Goal: Task Accomplishment & Management: Manage account settings

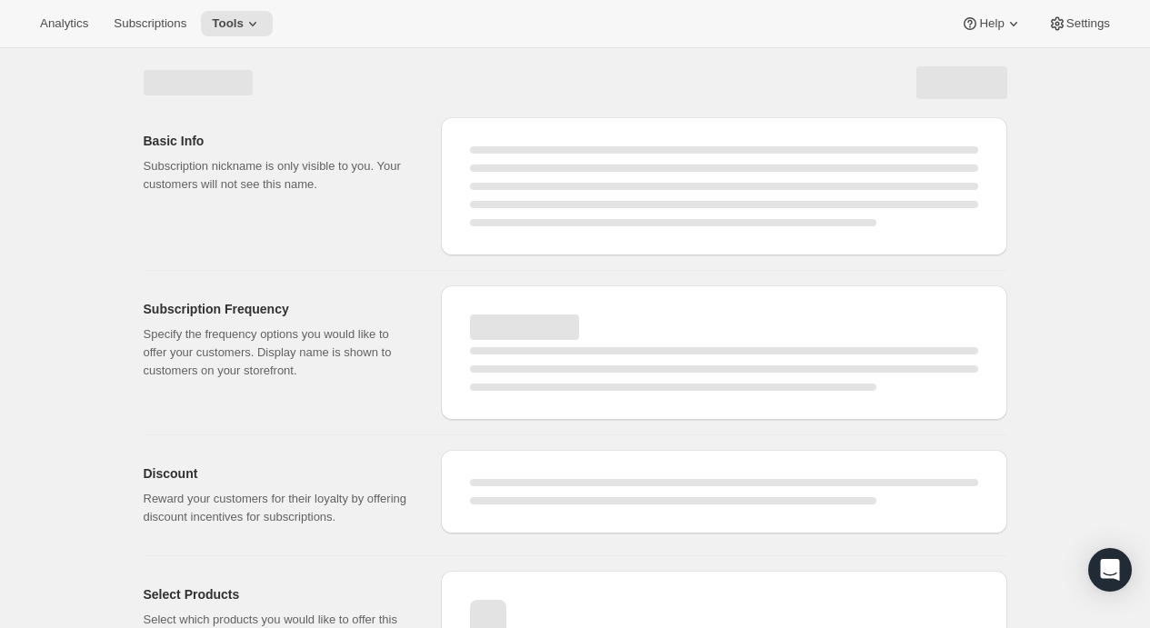
select select "WEEK"
select select "MONTH"
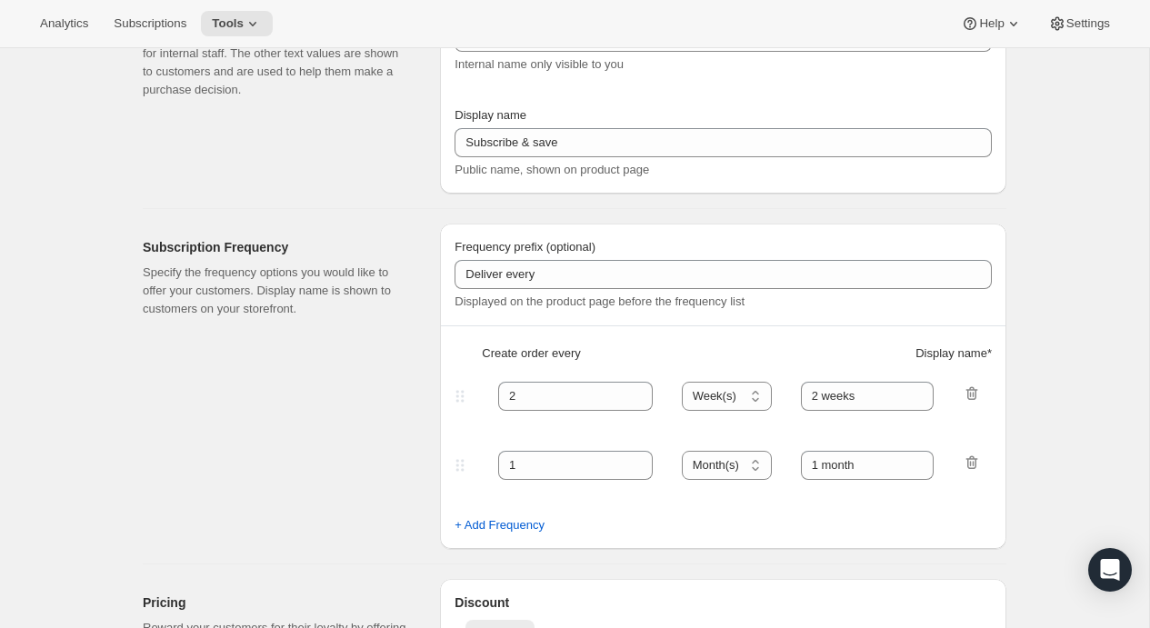
type input "Subscribe Shuffle"
type input "Try A Different Flavor Each Month"
type input "30"
select select "DAY"
type input "30 days"
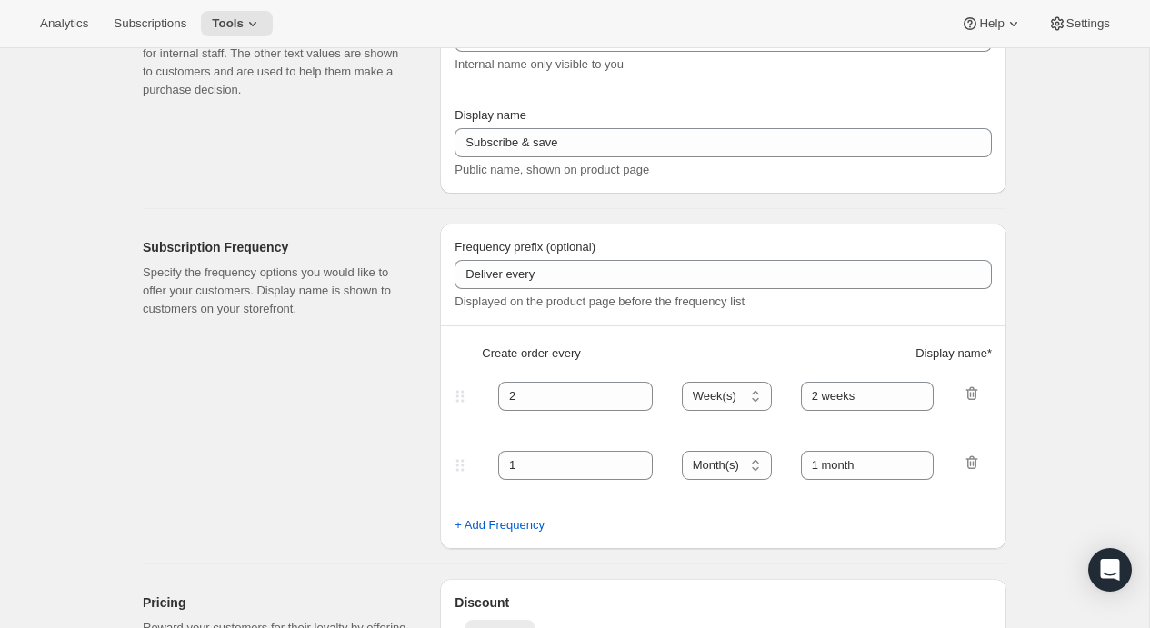
type input "60"
select select "DAY"
type input "60 days"
type input "20"
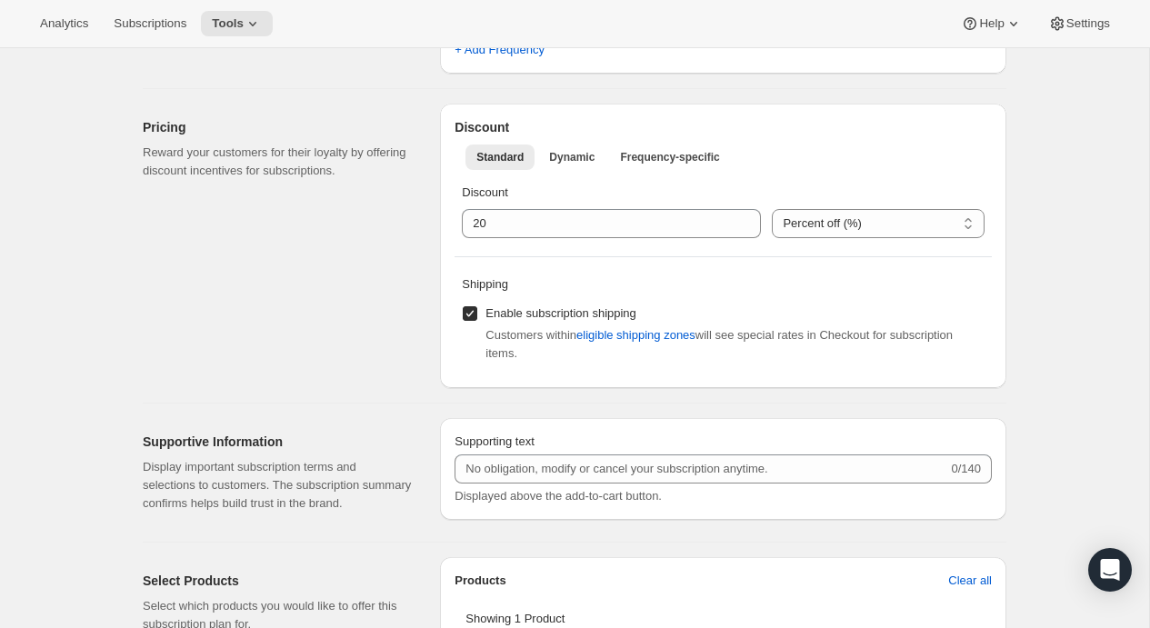
scroll to position [665, 0]
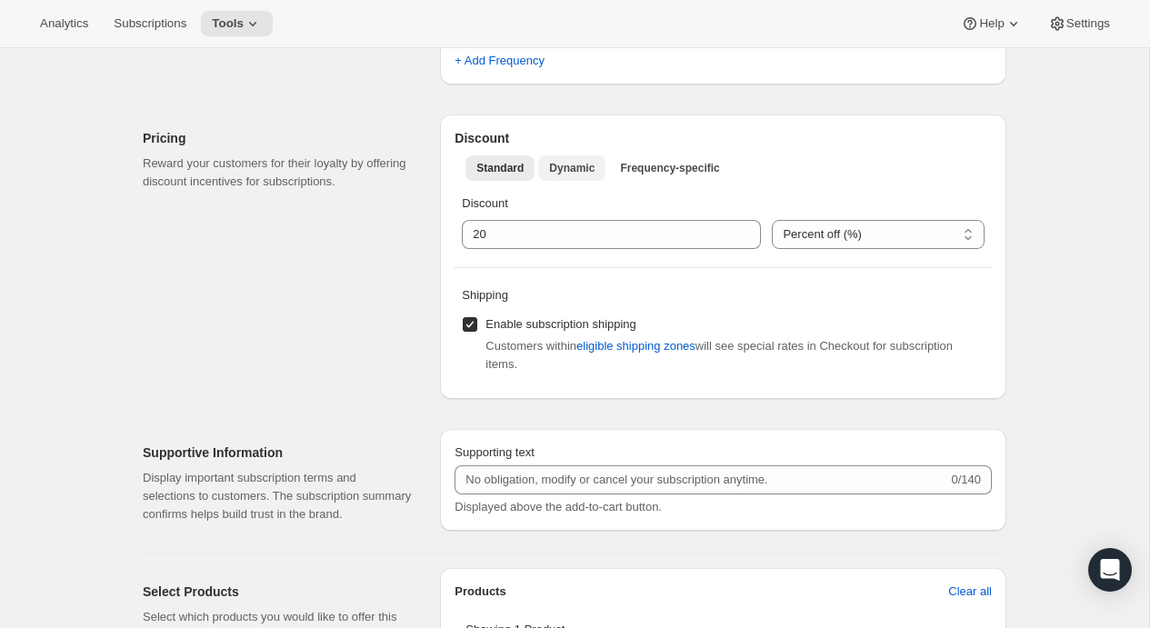
click at [572, 166] on span "Dynamic" at bounding box center [571, 168] width 45 height 15
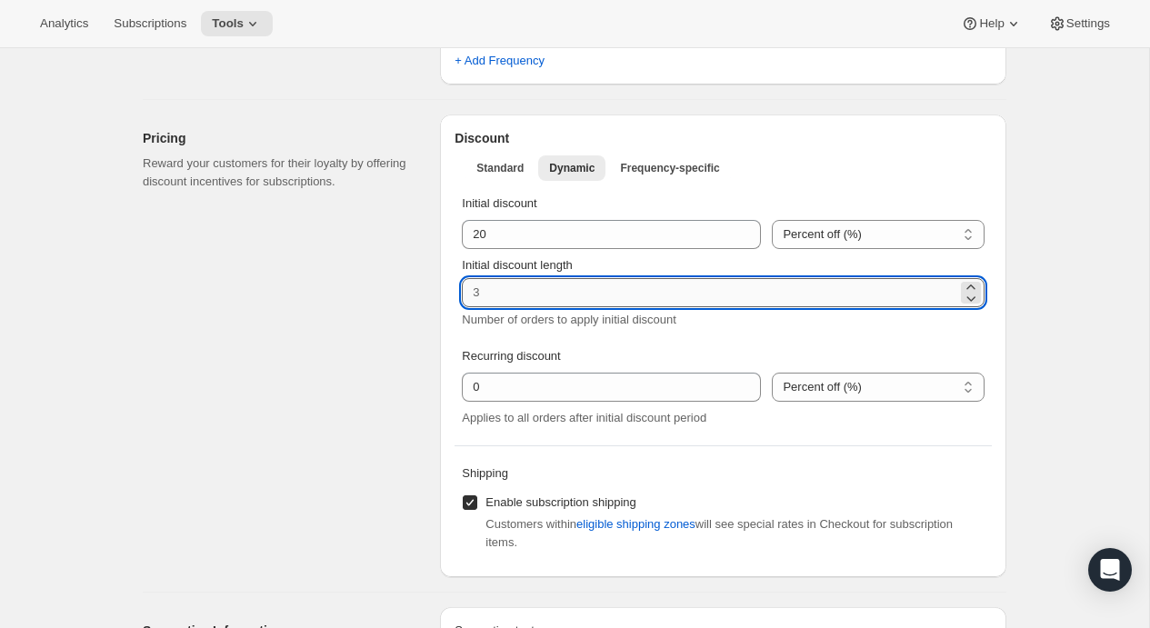
click at [653, 292] on input "Initial discount length" at bounding box center [709, 292] width 495 height 29
click at [613, 297] on input "Initial discount length" at bounding box center [709, 292] width 495 height 29
type input "1"
click at [668, 330] on div "Number of orders to apply initial discount" at bounding box center [723, 329] width 523 height 36
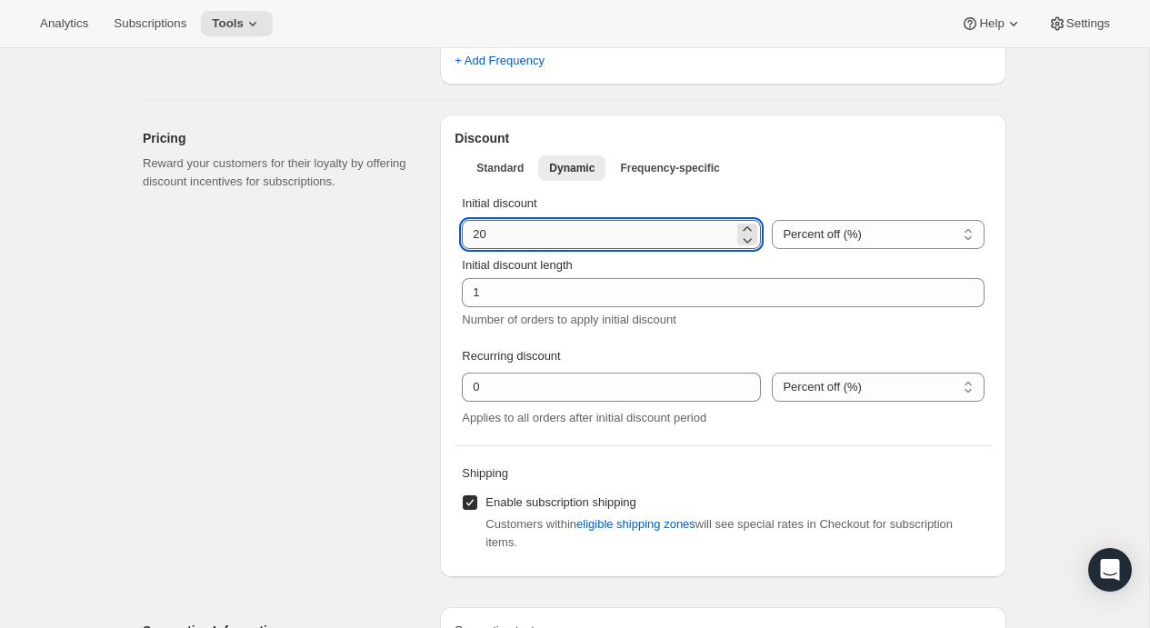
click at [479, 232] on input "integer" at bounding box center [598, 234] width 272 height 29
type input "0"
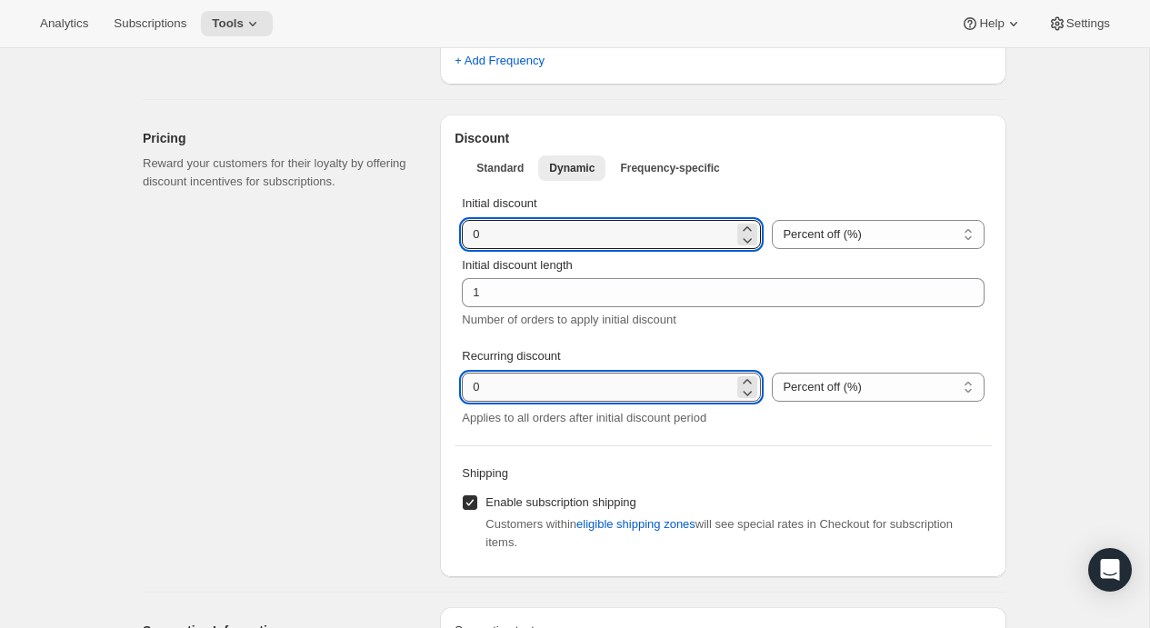
click at [526, 394] on input "integer" at bounding box center [598, 387] width 272 height 29
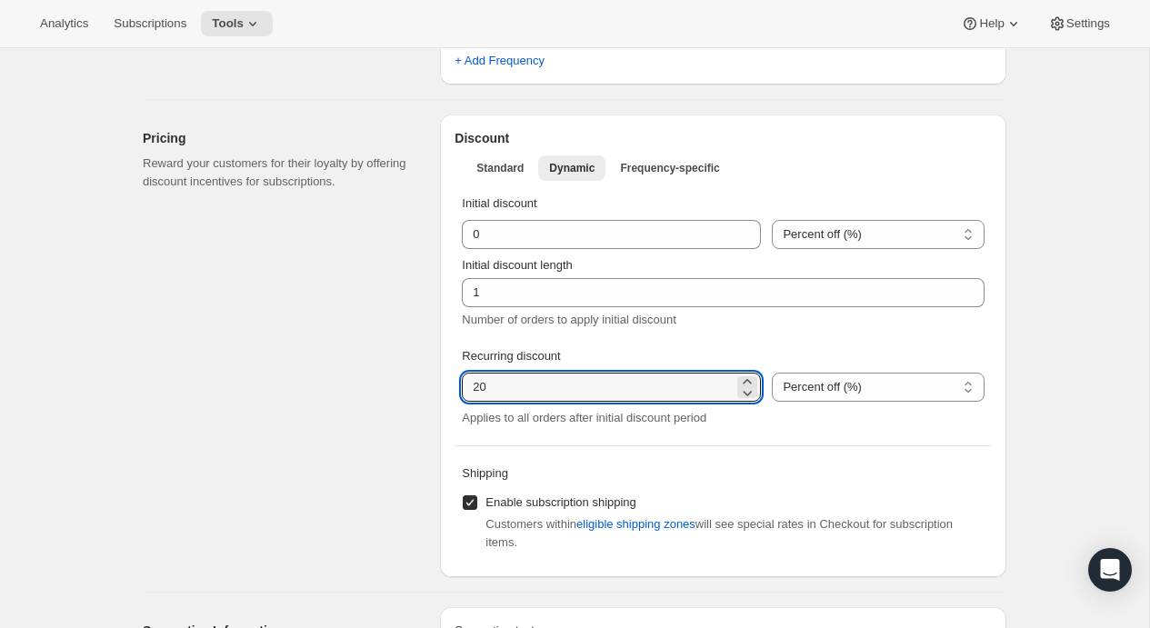
type input "20"
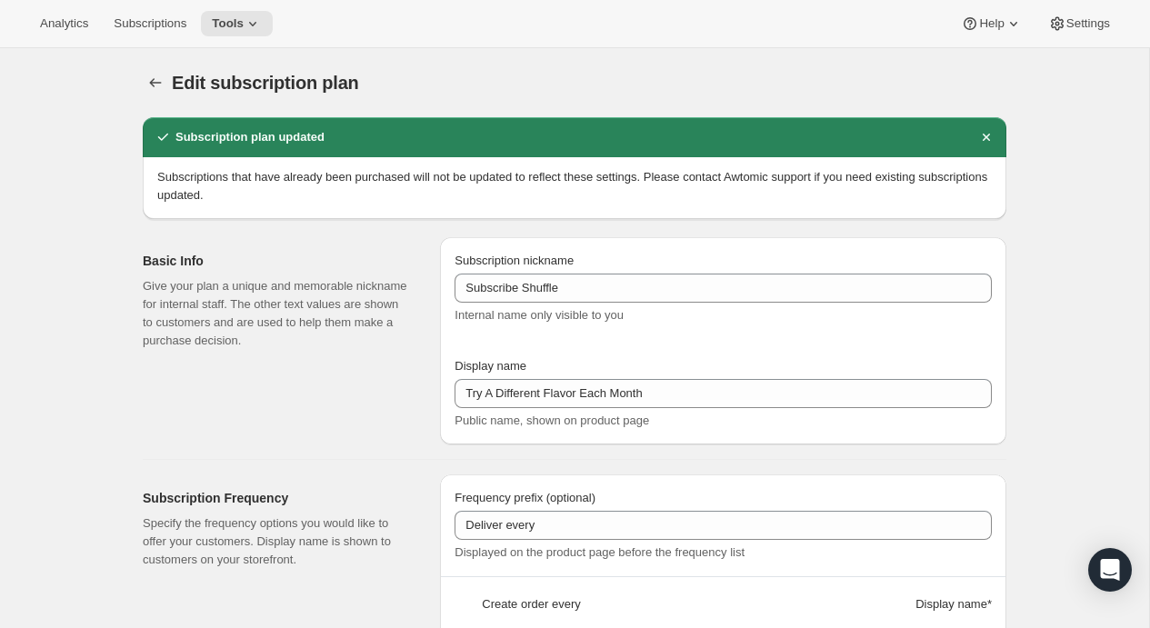
scroll to position [0, 0]
click at [148, 75] on icon "Subscription plans" at bounding box center [155, 83] width 18 height 18
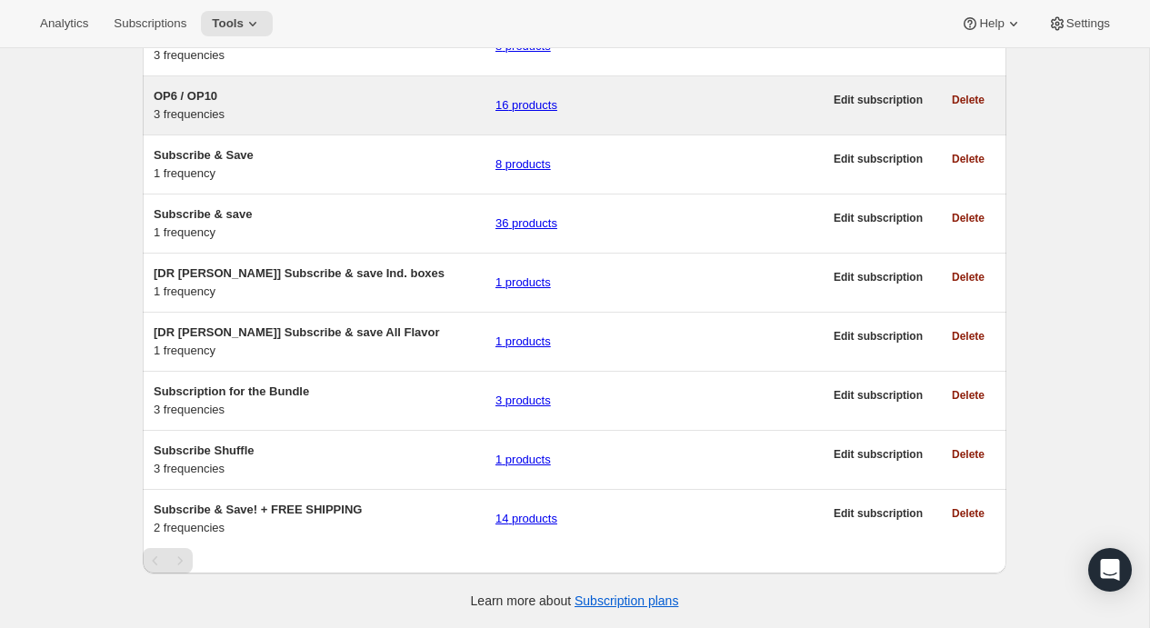
scroll to position [254, 0]
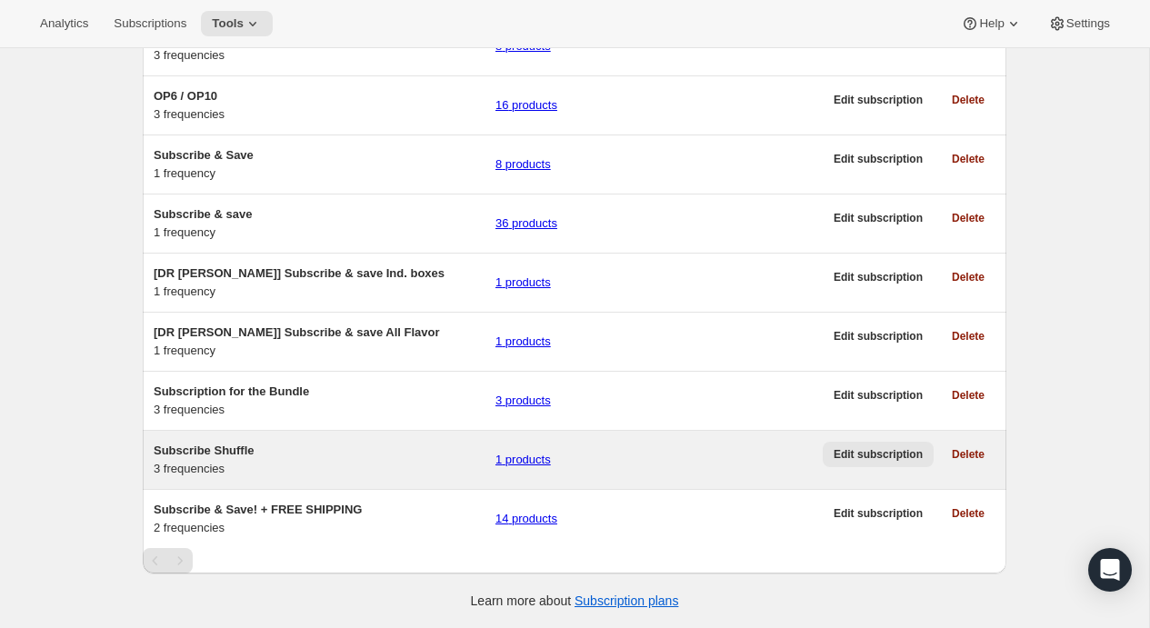
click at [876, 447] on span "Edit subscription" at bounding box center [877, 454] width 89 height 15
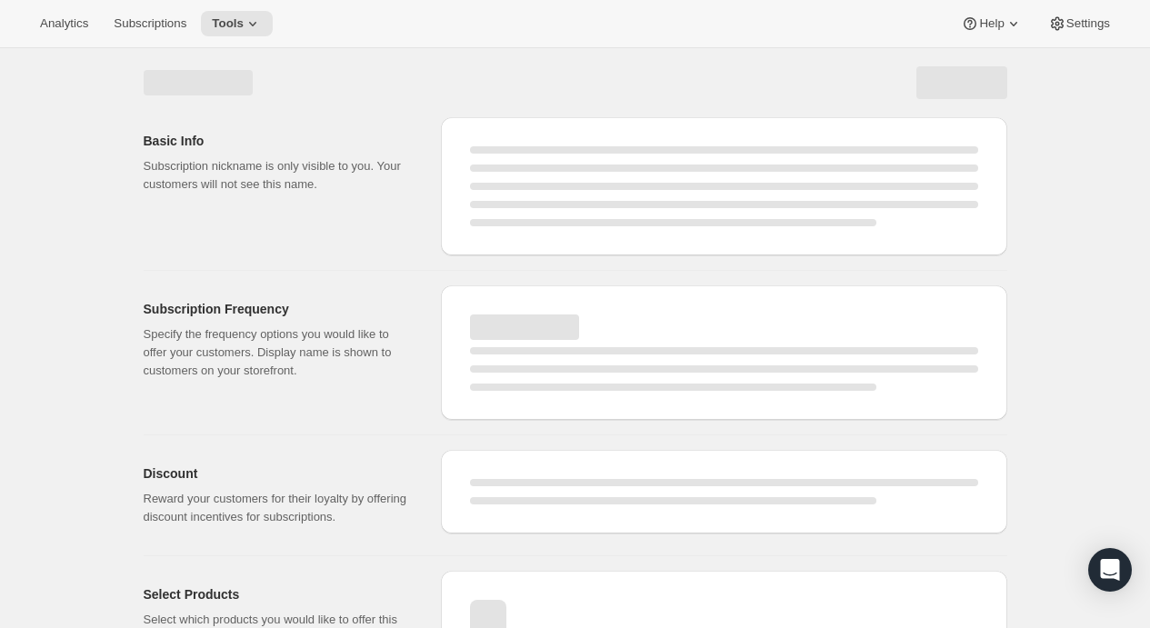
select select "WEEK"
select select "MONTH"
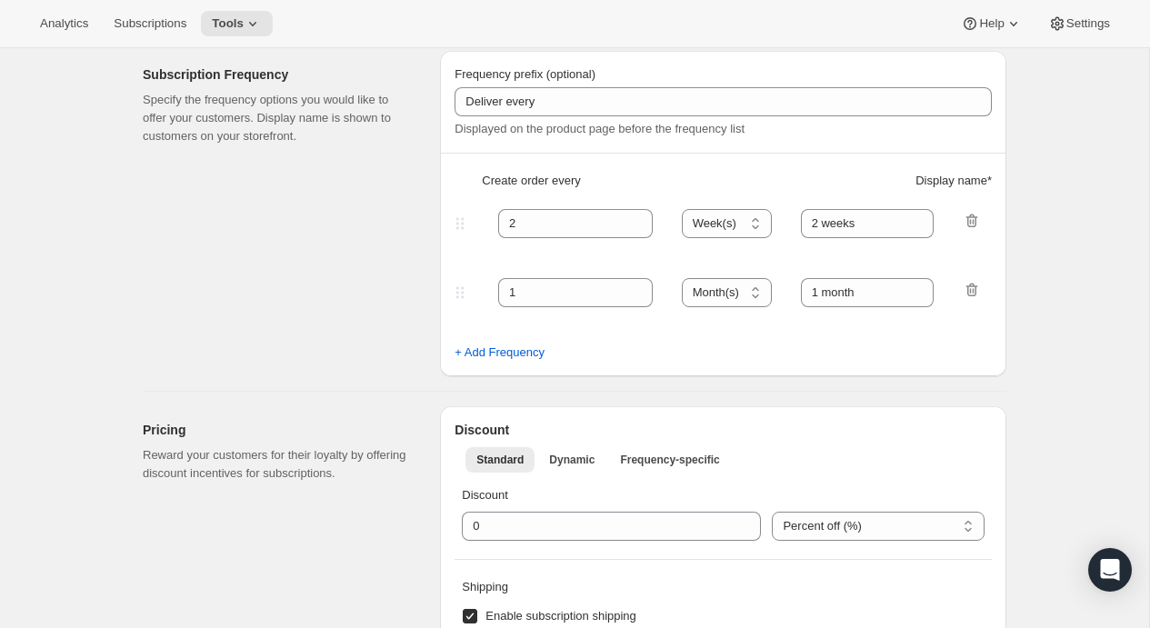
type input "Subscribe Shuffle"
type input "Try A Different Flavor Each Month"
type input "30"
type input "30 days"
type input "60"
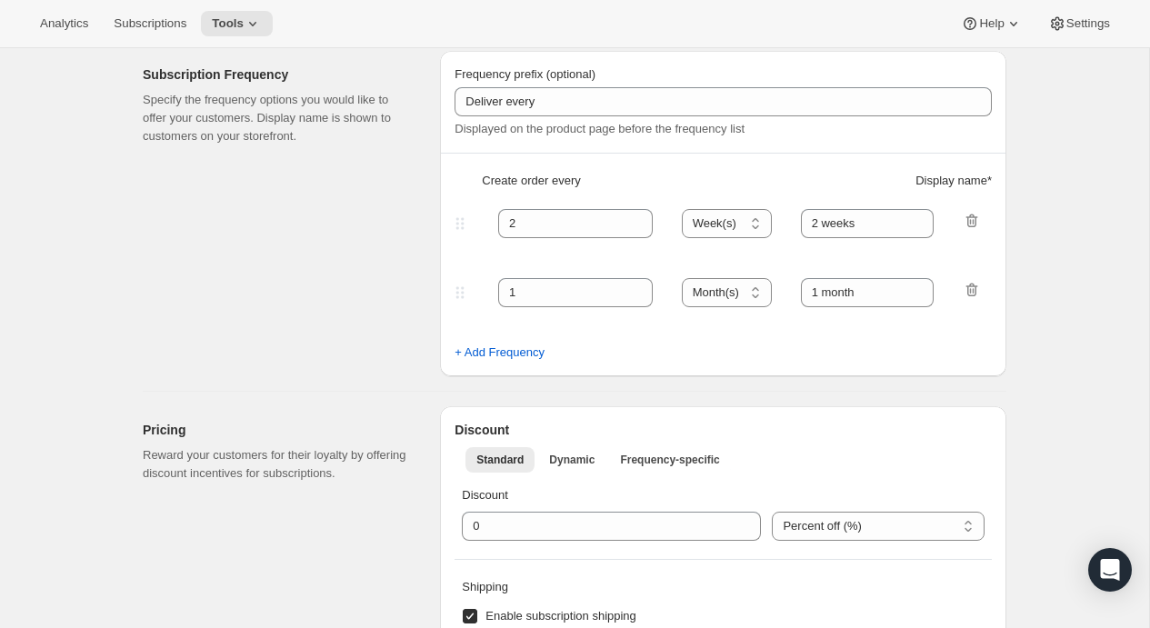
type input "60 days"
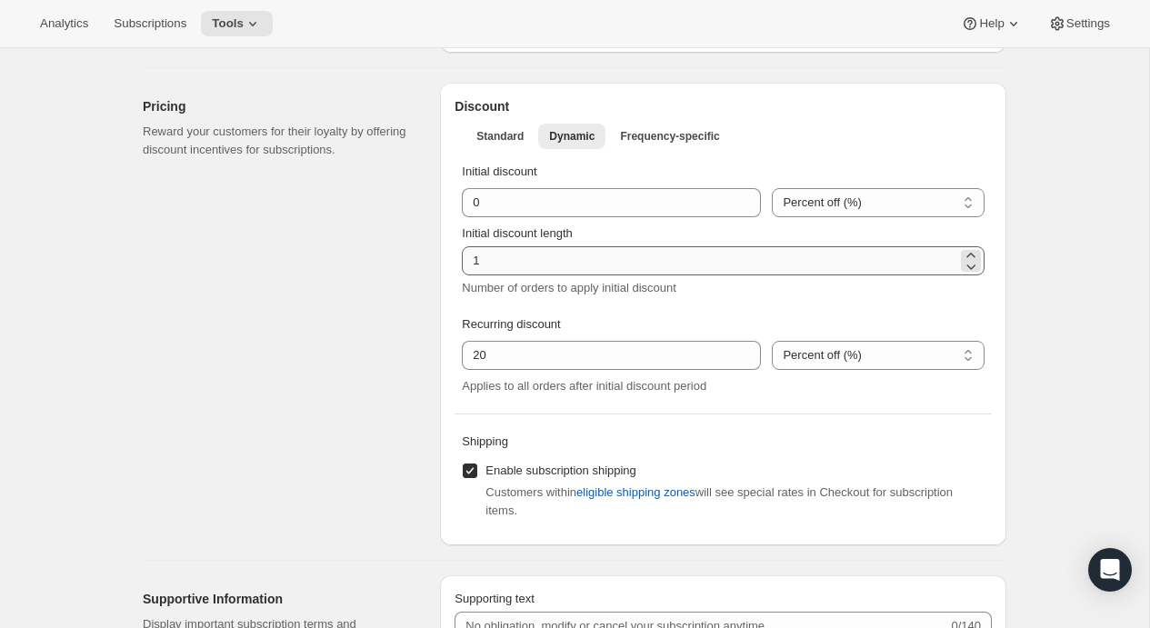
scroll to position [721, 0]
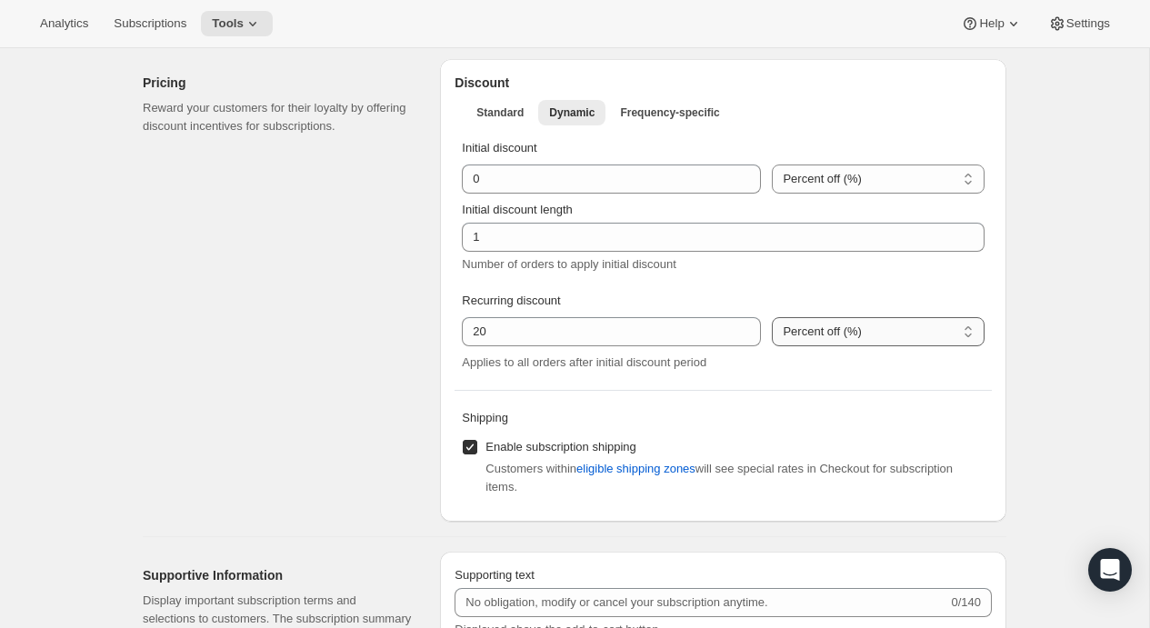
select select "FIXED_AMOUNT"
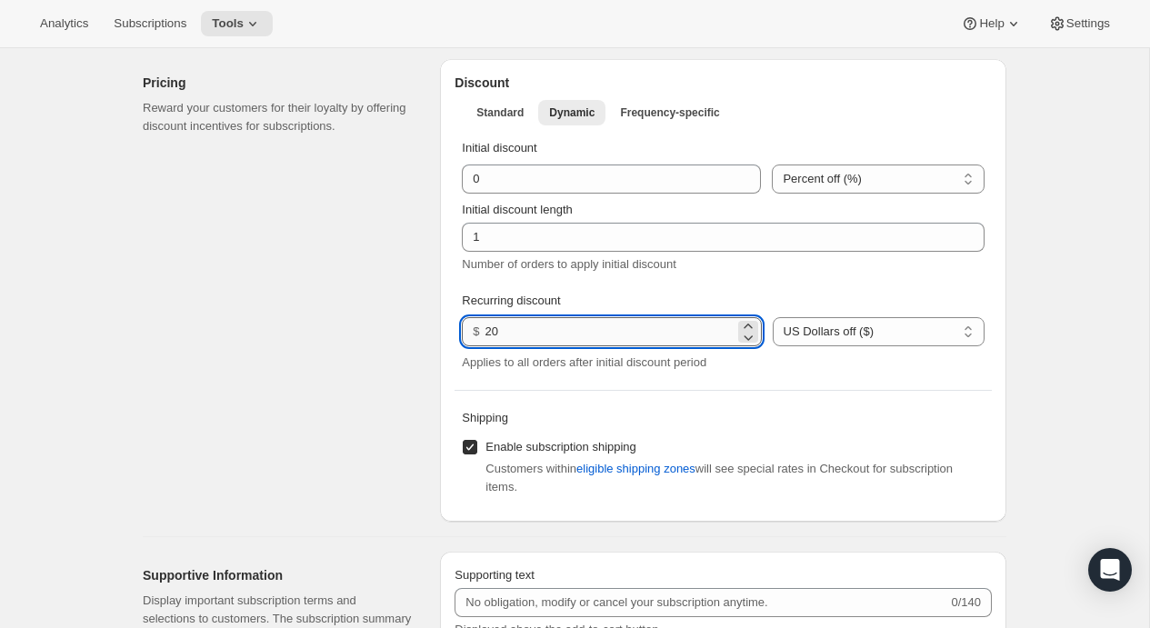
click at [510, 333] on input "20" at bounding box center [609, 331] width 249 height 29
type input "2"
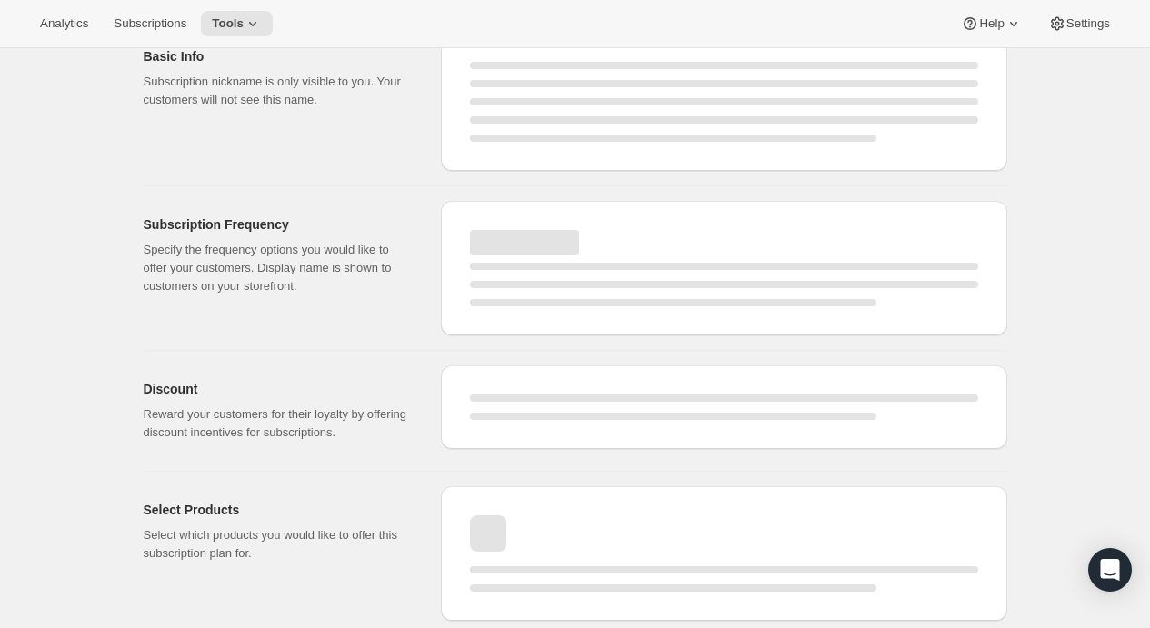
scroll to position [85, 0]
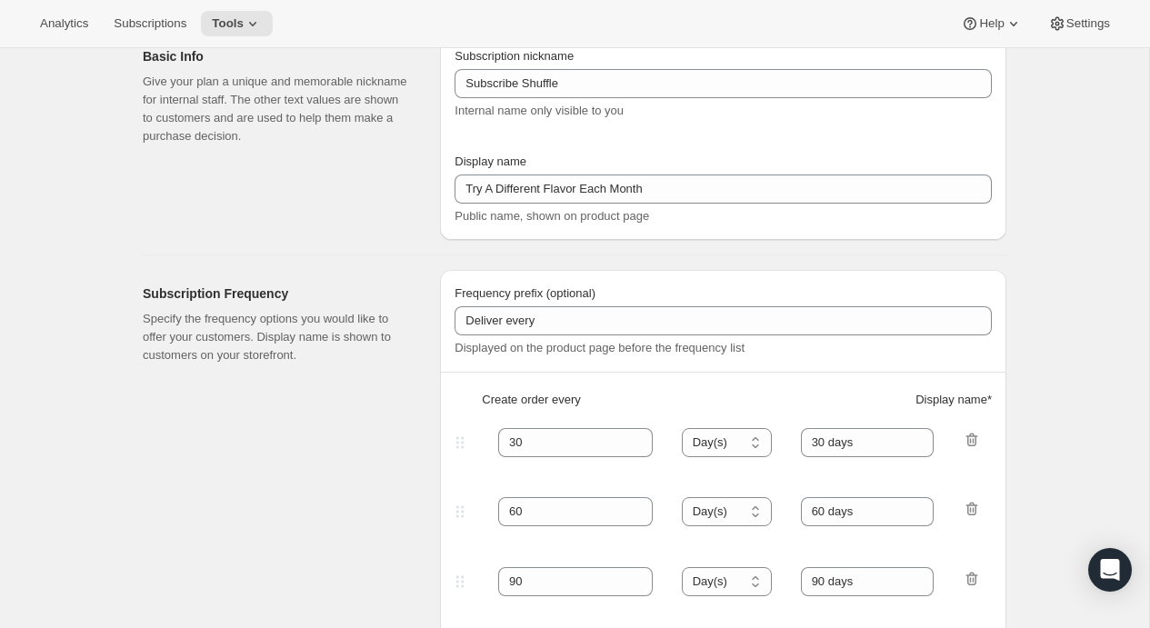
type input "2.0"
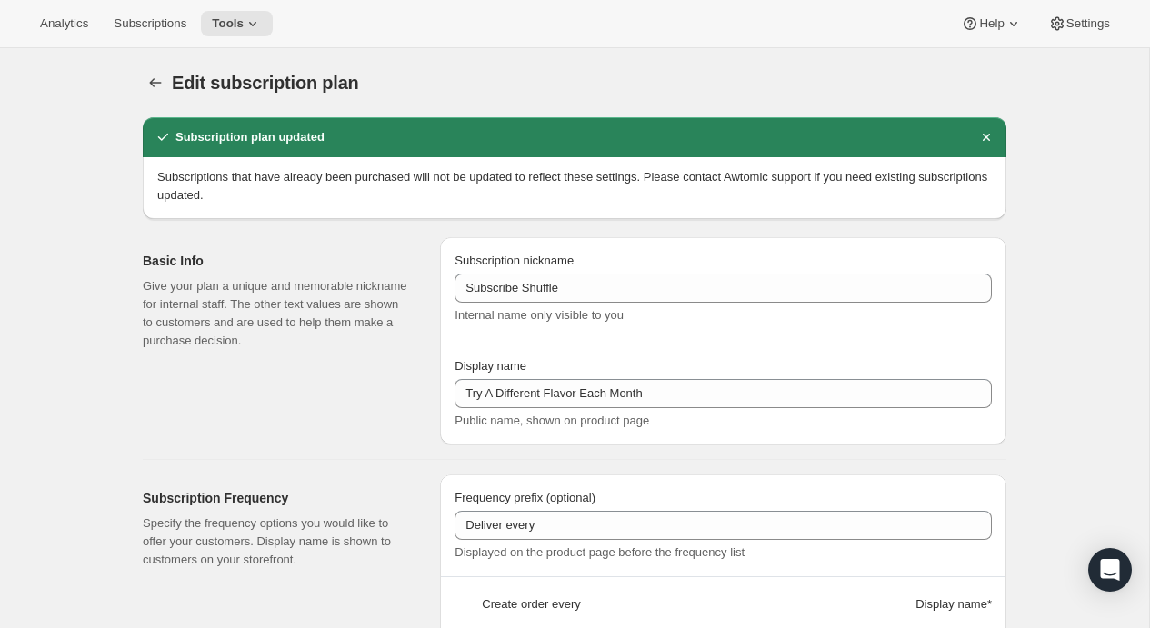
scroll to position [0, 0]
click at [156, 85] on icon "Subscription plans" at bounding box center [155, 83] width 18 height 18
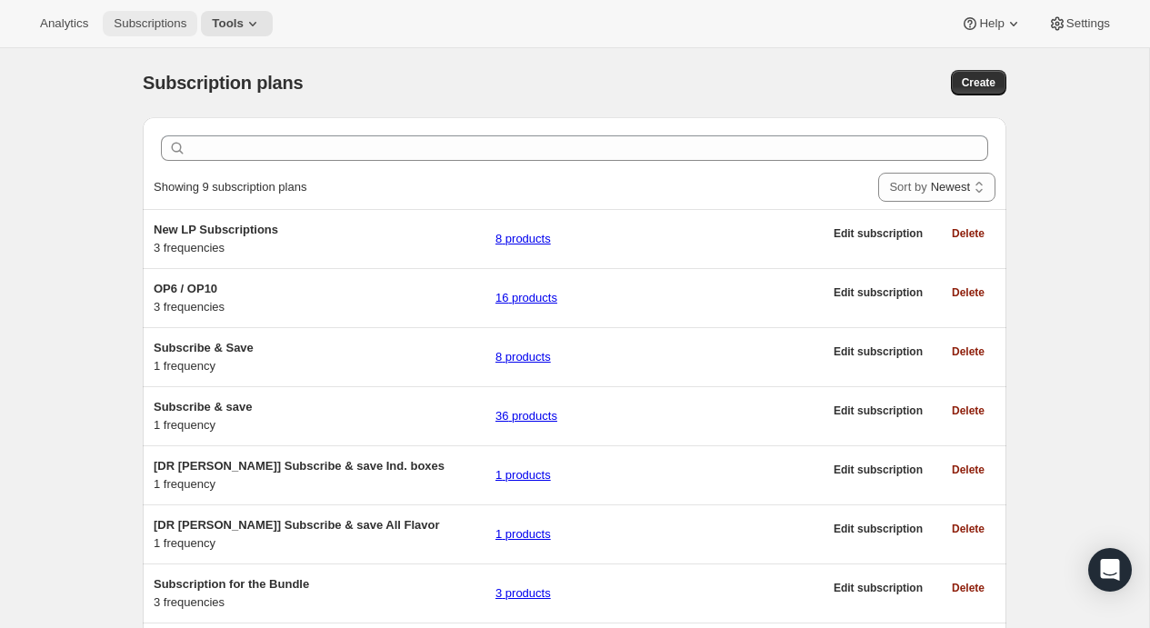
click at [154, 23] on span "Subscriptions" at bounding box center [150, 23] width 73 height 15
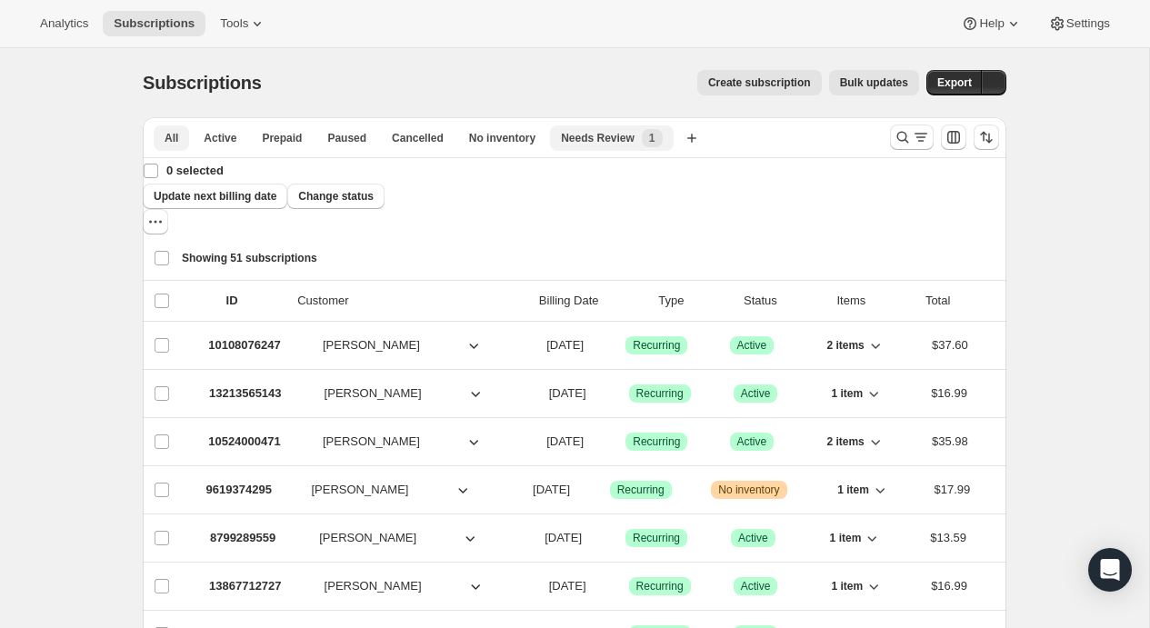
click at [575, 142] on span "Needs Review" at bounding box center [598, 138] width 74 height 15
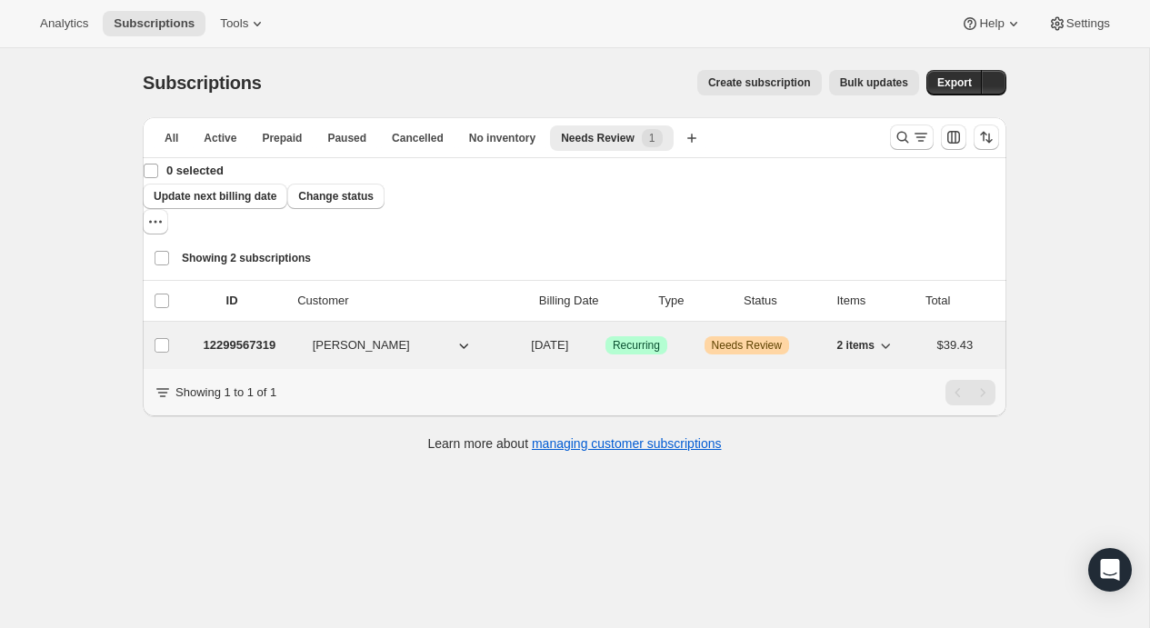
click at [550, 336] on p "[DATE]" at bounding box center [549, 345] width 37 height 18
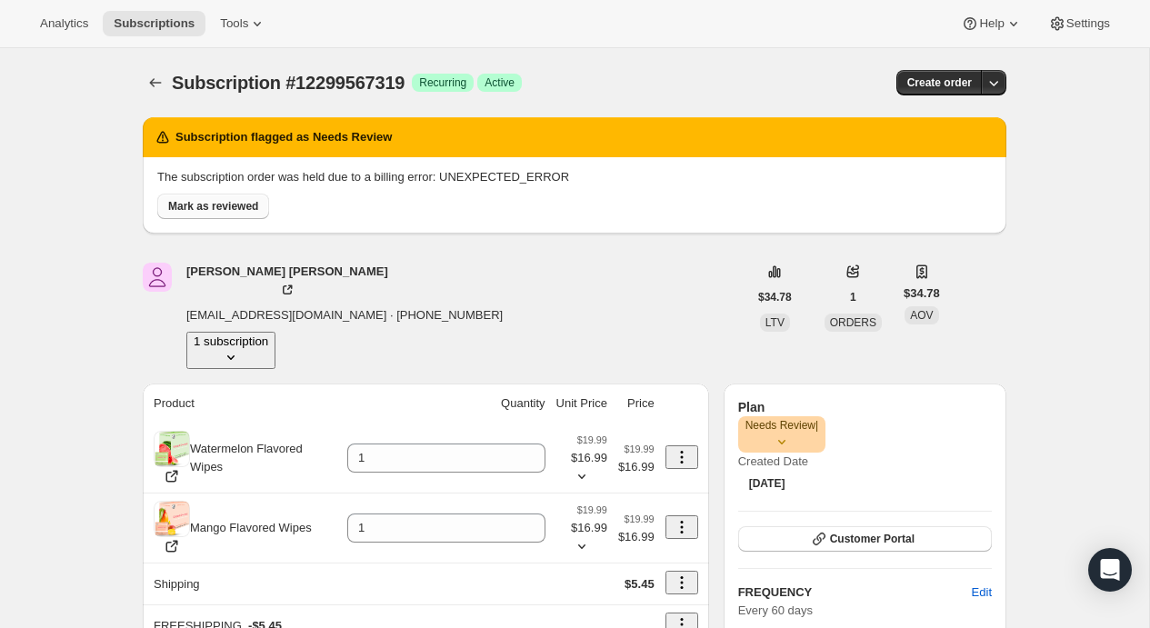
click at [216, 214] on span "Mark as reviewed" at bounding box center [213, 206] width 90 height 15
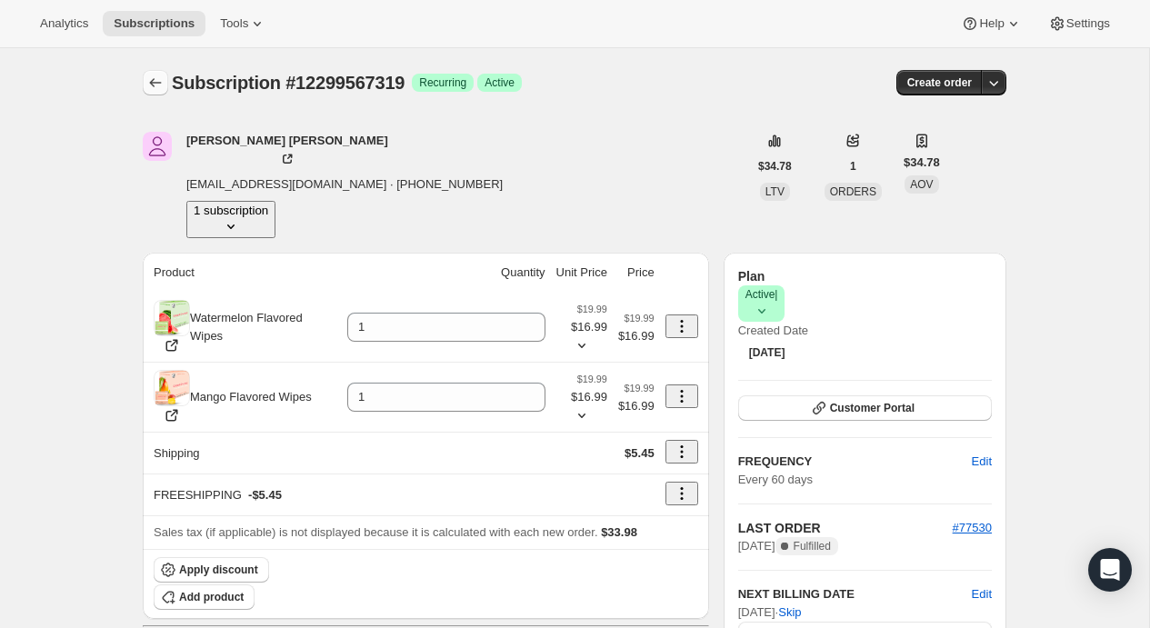
click at [154, 74] on button "Subscriptions" at bounding box center [155, 82] width 25 height 25
